Goal: Information Seeking & Learning: Learn about a topic

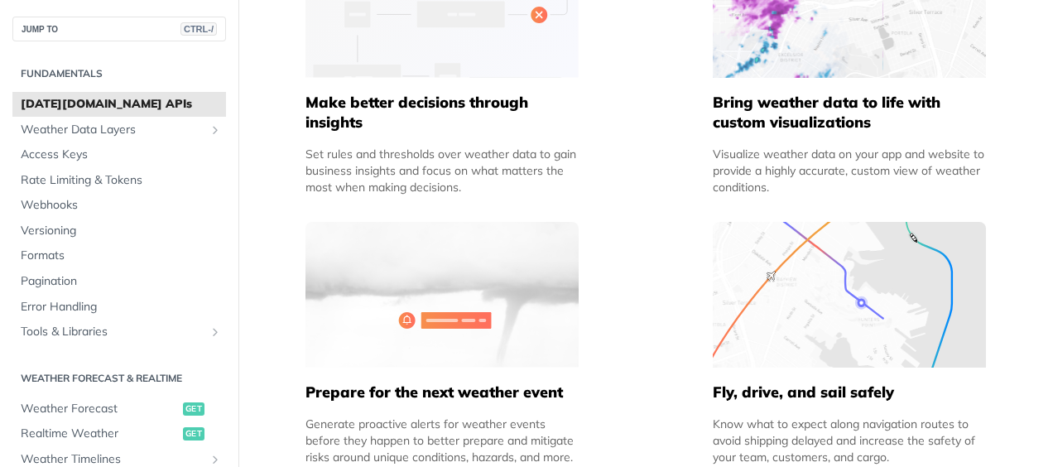
scroll to position [1241, 0]
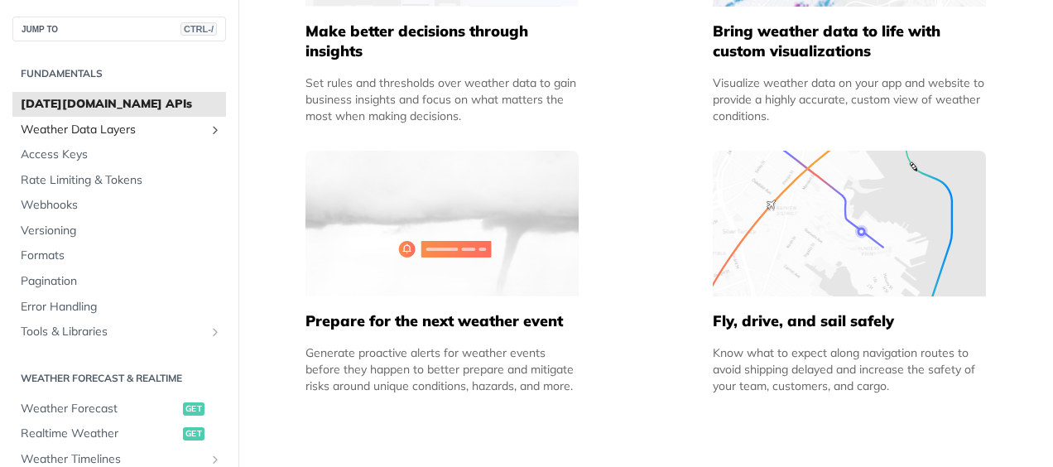
click at [114, 132] on span "Weather Data Layers" at bounding box center [113, 130] width 184 height 17
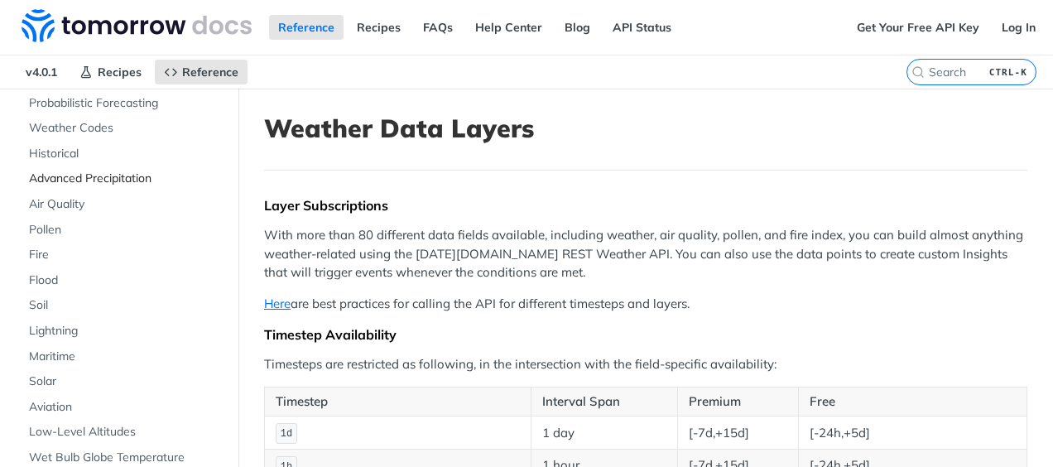
scroll to position [166, 0]
click at [84, 128] on span "Weather Codes" at bounding box center [125, 128] width 193 height 17
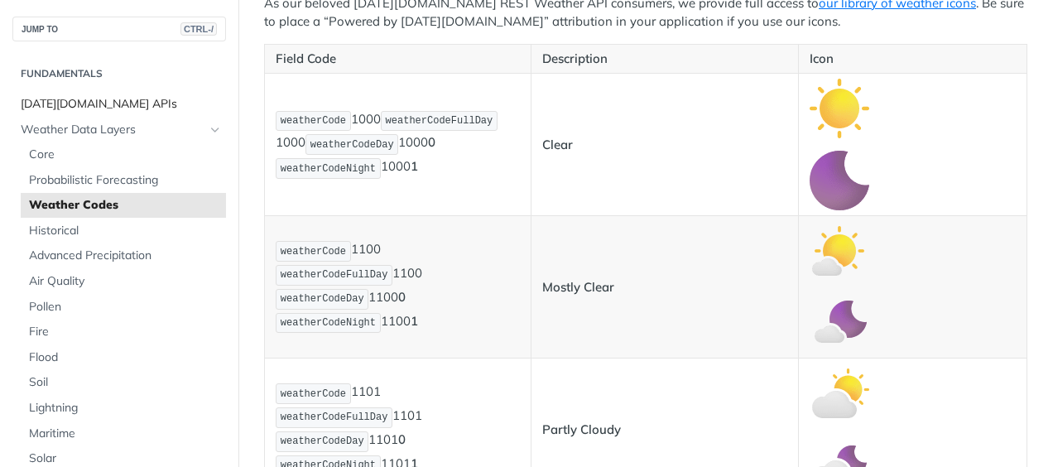
click at [93, 102] on span "[DATE][DOMAIN_NAME] APIs" at bounding box center [121, 104] width 201 height 17
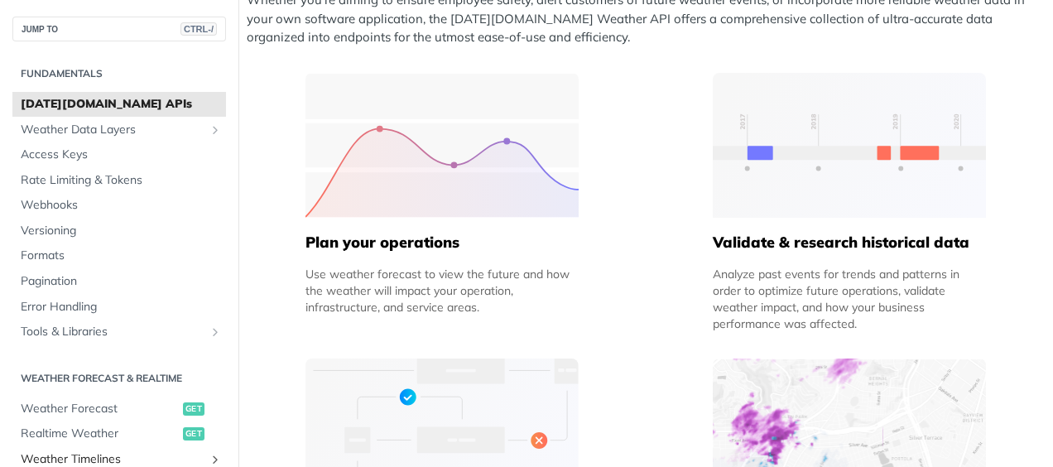
scroll to position [83, 0]
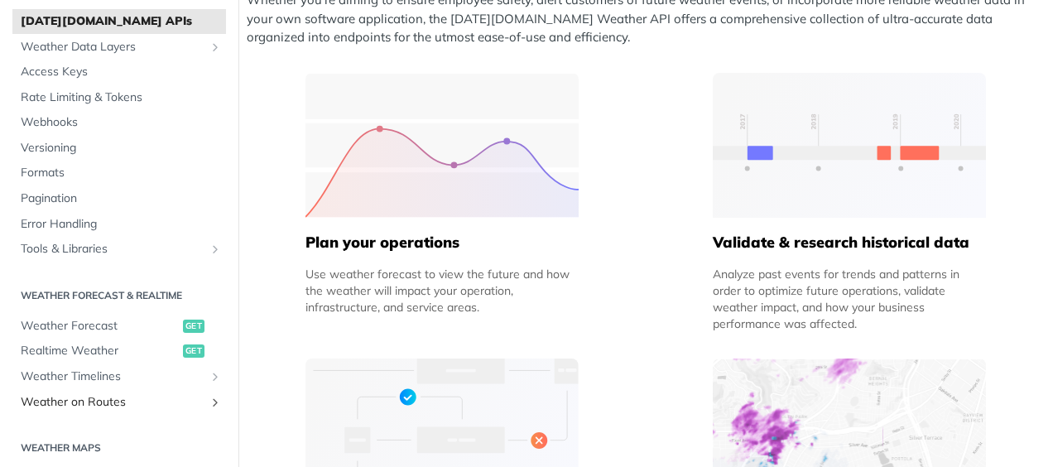
click at [114, 406] on span "Weather on Routes" at bounding box center [113, 402] width 184 height 17
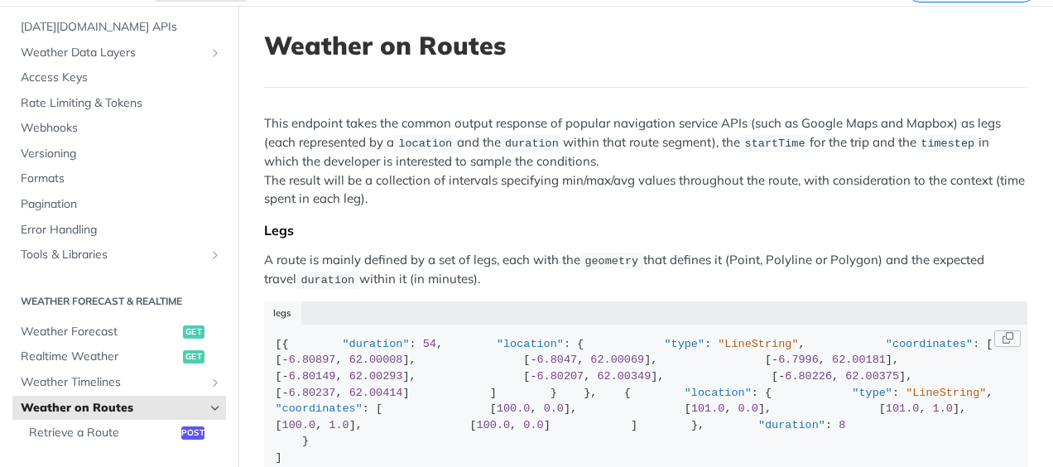
scroll to position [71, 0]
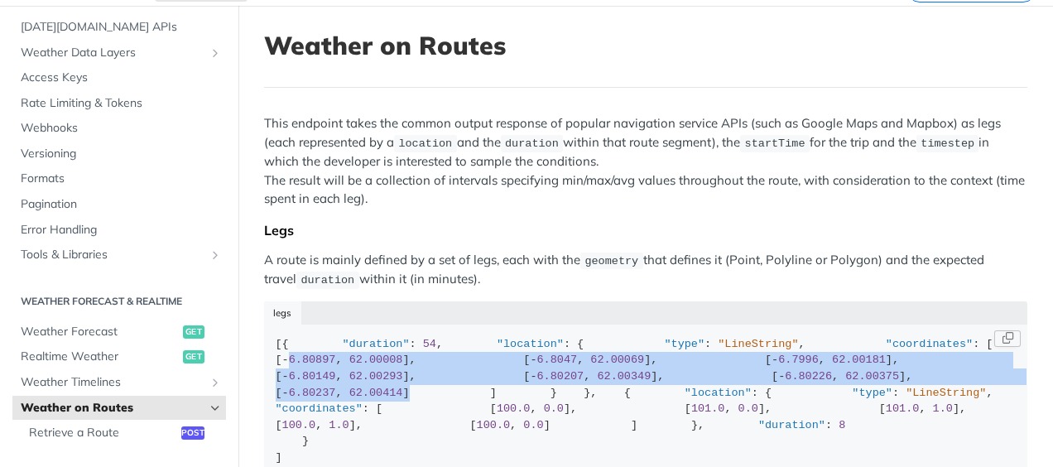
drag, startPoint x: 385, startPoint y: 347, endPoint x: 505, endPoint y: 446, distance: 155.8
click at [505, 446] on div "[{ "duration" : 54 , "location" : { "type" : "LineString" , "coordinates" : [ […" at bounding box center [646, 401] width 741 height 130
